Goal: Navigation & Orientation: Go to known website

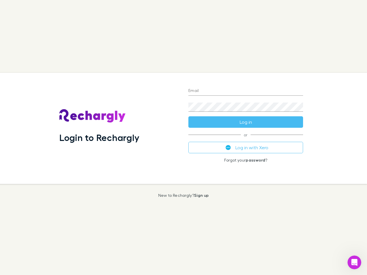
click at [183, 137] on div "Login to Rechargly" at bounding box center [119, 128] width 129 height 111
click at [245, 91] on input "Email" at bounding box center [245, 90] width 115 height 9
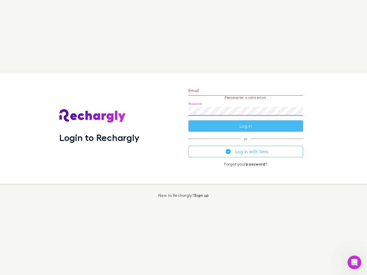
click at [245, 122] on form "Email Please enter a valid email. Password Log in" at bounding box center [245, 107] width 115 height 50
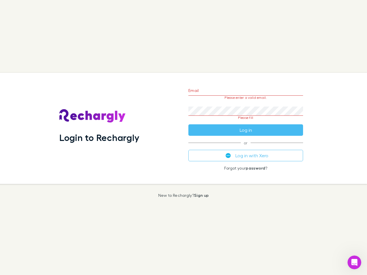
click at [245, 147] on div "Email Please enter a valid email. Password Please fill Log in or Log in with Xe…" at bounding box center [246, 128] width 124 height 111
click at [354, 262] on icon "Open Intercom Messenger" at bounding box center [353, 262] width 9 height 9
